Goal: Information Seeking & Learning: Understand process/instructions

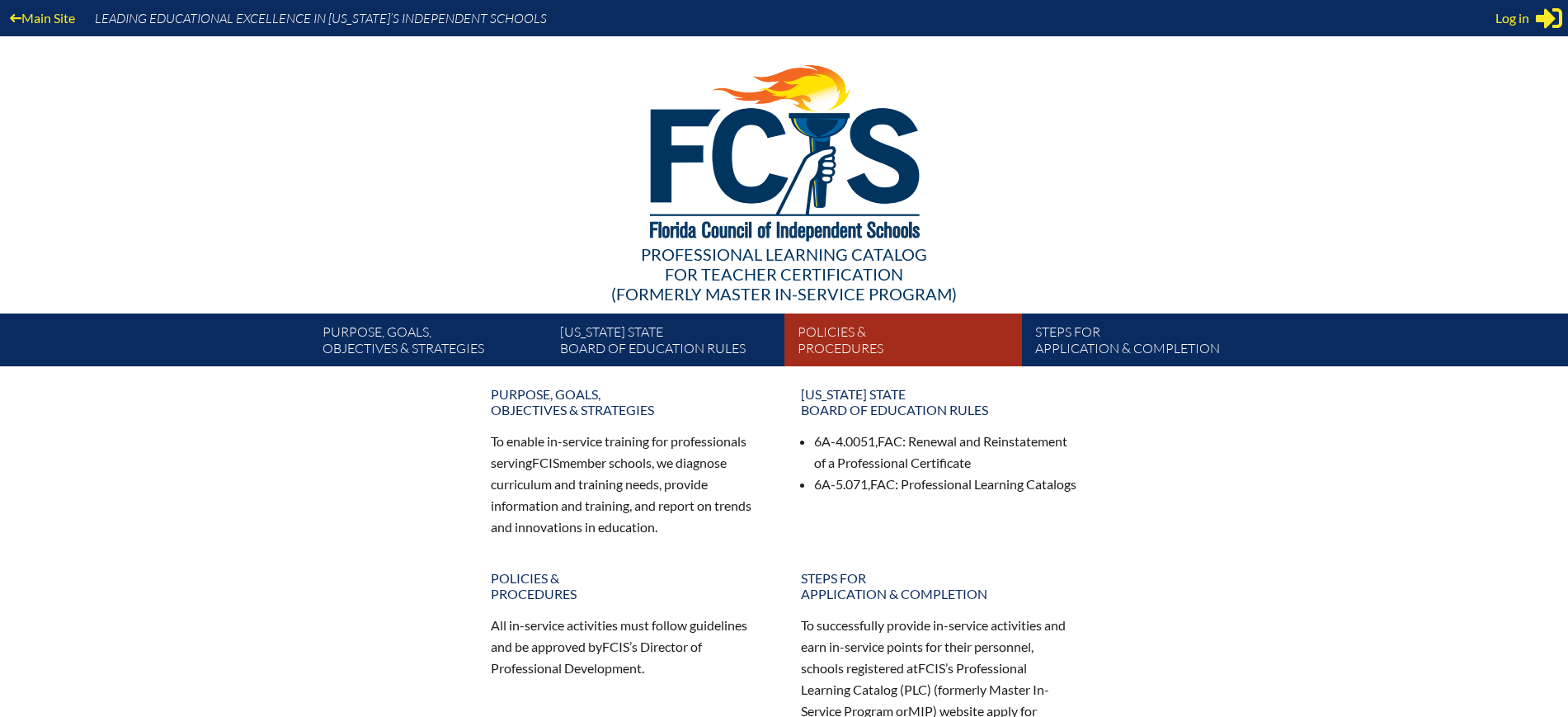
type input "[EMAIL_ADDRESS][DOMAIN_NAME]"
click at [839, 338] on link "Policies & Procedures" at bounding box center [910, 342] width 238 height 46
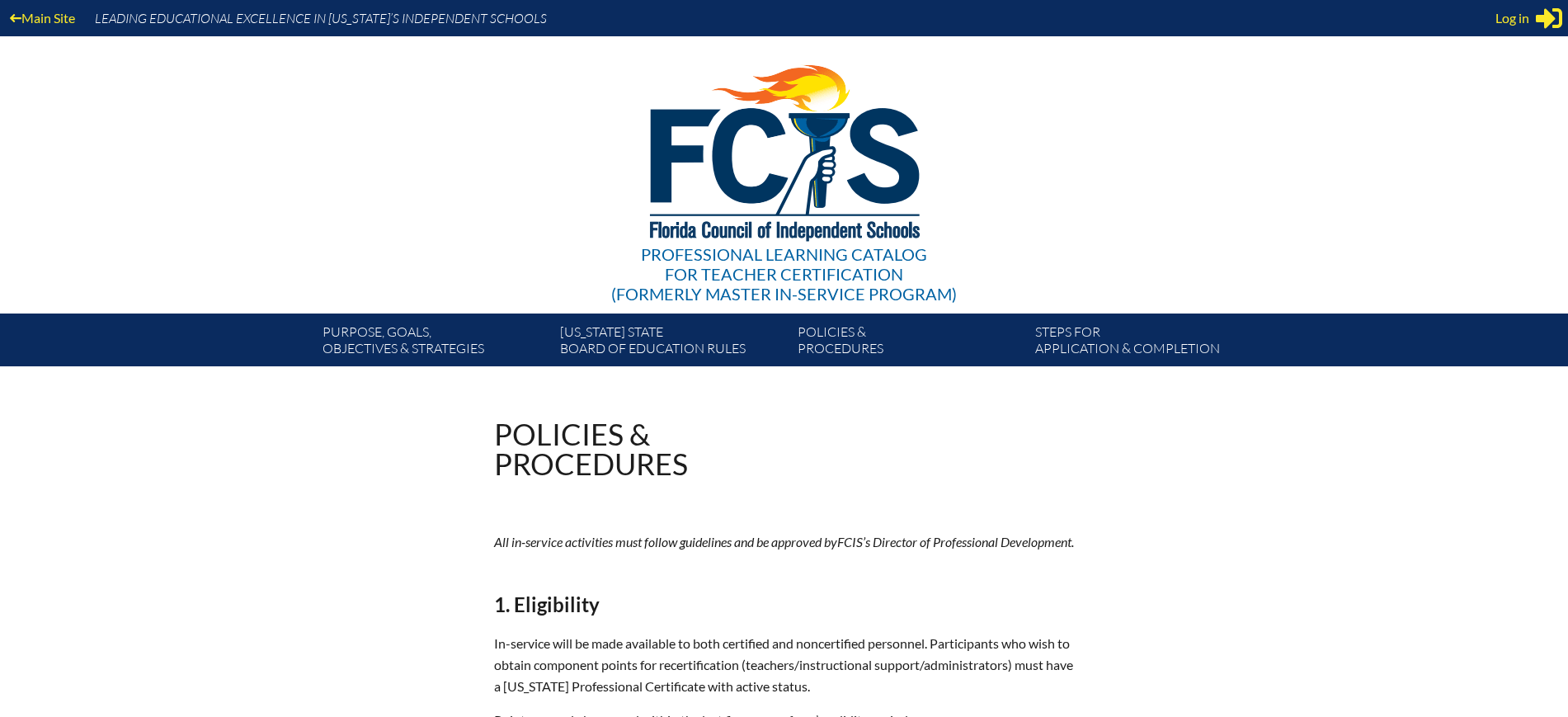
type input "[EMAIL_ADDRESS][DOMAIN_NAME]"
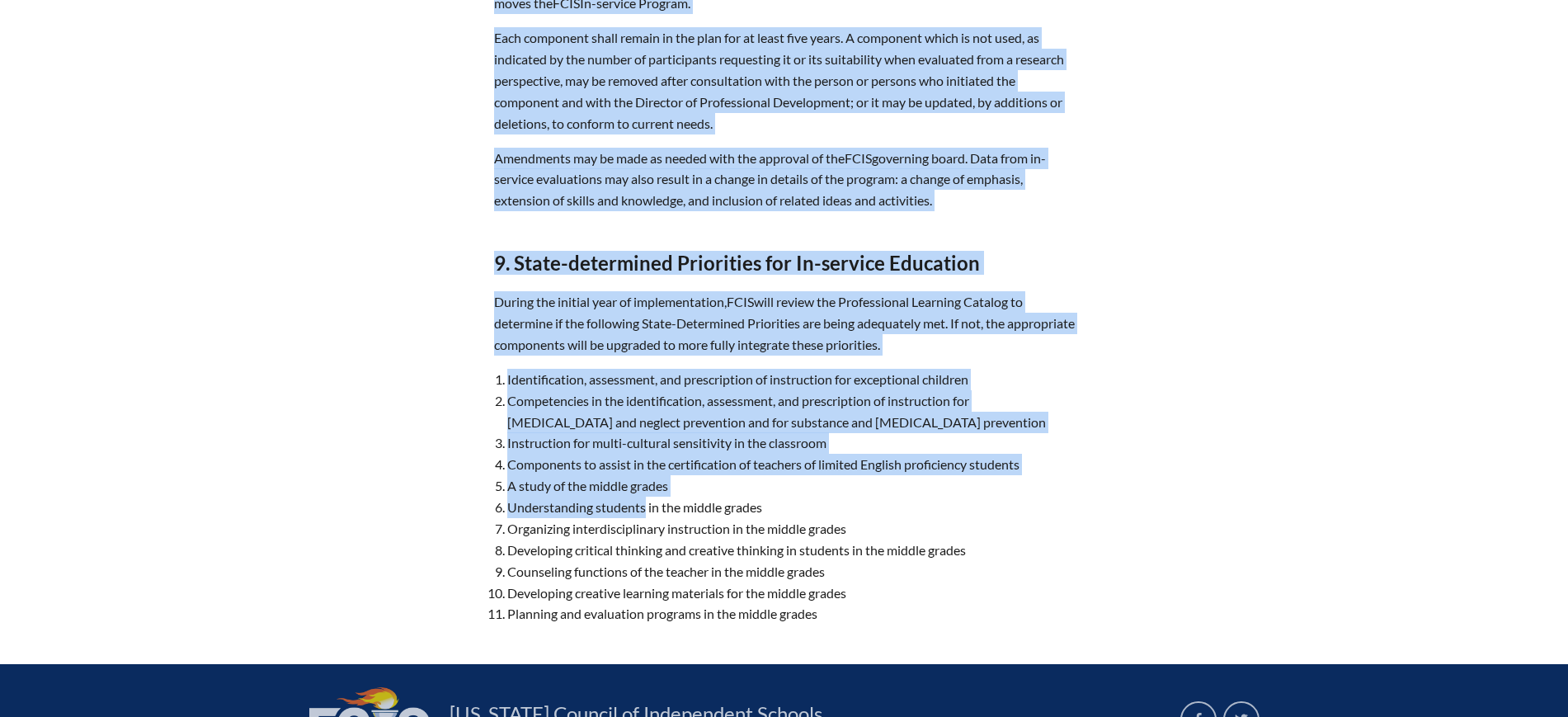
scroll to position [5898, 0]
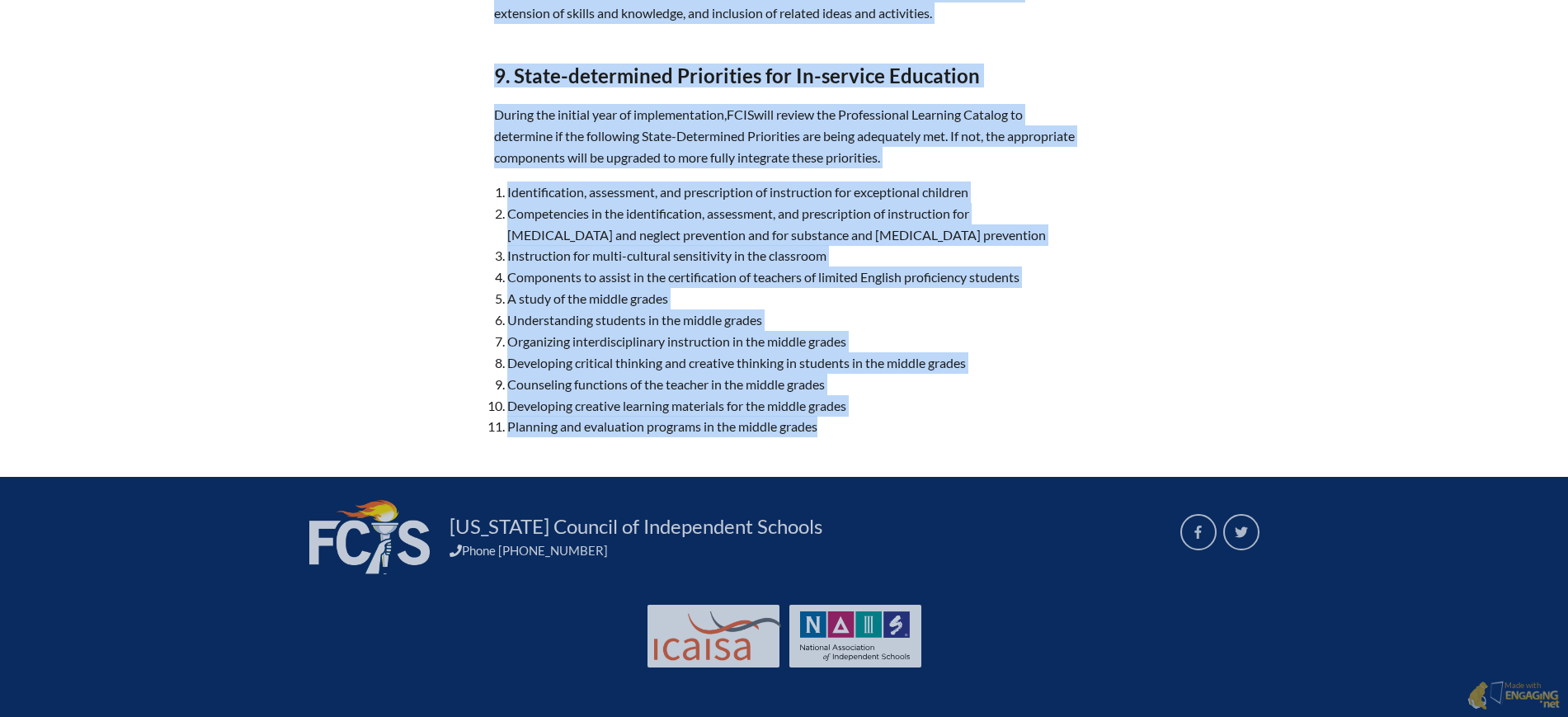
drag, startPoint x: 484, startPoint y: 432, endPoint x: 846, endPoint y: 428, distance: 362.0
copy div "Policies & Procedures All in-service activities must follow guidelines and be a…"
